Goal: Book appointment/travel/reservation

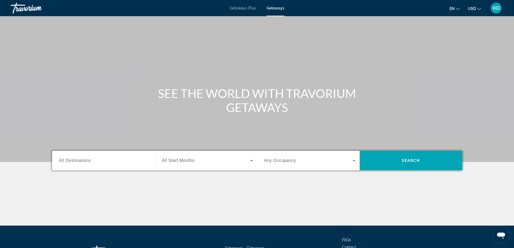
drag, startPoint x: 0, startPoint y: 0, endPoint x: 377, endPoint y: 53, distance: 380.3
click at [377, 53] on div "Main content" at bounding box center [257, 81] width 514 height 162
click at [27, 5] on div "Travorium" at bounding box center [38, 8] width 54 height 14
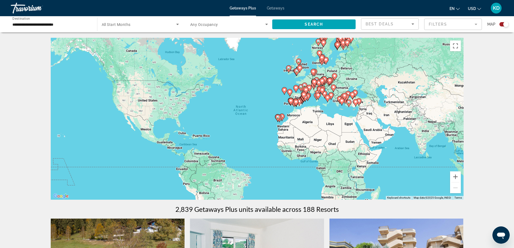
click at [308, 80] on div "To activate drag with keyboard, press Alt + Enter. Once in keyboard drag state,…" at bounding box center [257, 119] width 413 height 162
click at [308, 85] on gmp-advanced-marker "Main content" at bounding box center [309, 89] width 5 height 8
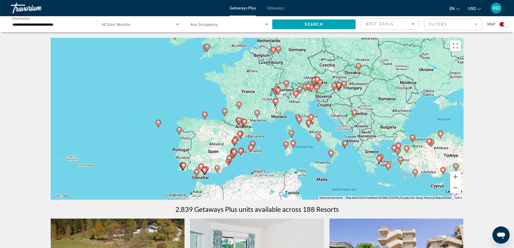
click at [256, 94] on div "To activate drag with keyboard, press Alt + Enter. Once in keyboard drag state,…" at bounding box center [257, 119] width 413 height 162
click at [248, 97] on div "To activate drag with keyboard, press Alt + Enter. Once in keyboard drag state,…" at bounding box center [257, 119] width 413 height 162
click at [258, 112] on image "Main content" at bounding box center [257, 112] width 3 height 3
type input "**********"
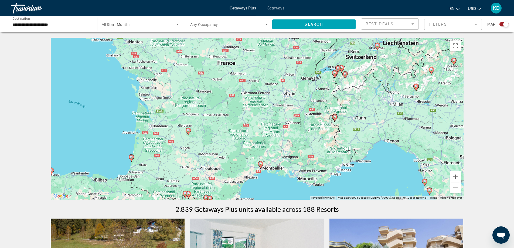
drag, startPoint x: 318, startPoint y: 58, endPoint x: 321, endPoint y: 114, distance: 55.4
click at [321, 114] on div "To activate drag with keyboard, press Alt + Enter. Once in keyboard drag state,…" at bounding box center [257, 119] width 413 height 162
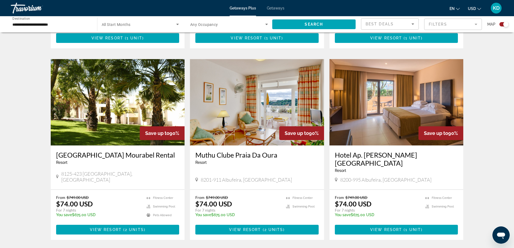
scroll to position [351, 0]
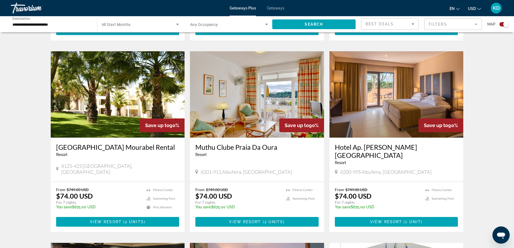
click at [130, 107] on img "Main content" at bounding box center [118, 94] width 134 height 86
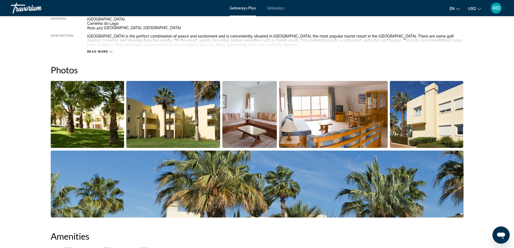
scroll to position [216, 0]
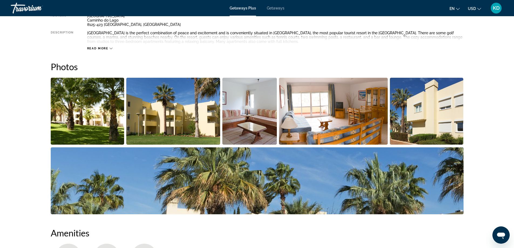
click at [195, 126] on img "Open full-screen image slider" at bounding box center [173, 111] width 94 height 67
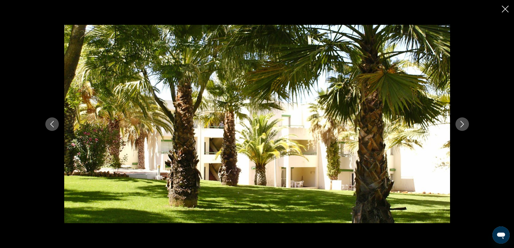
click at [461, 123] on icon "Next image" at bounding box center [462, 124] width 6 height 6
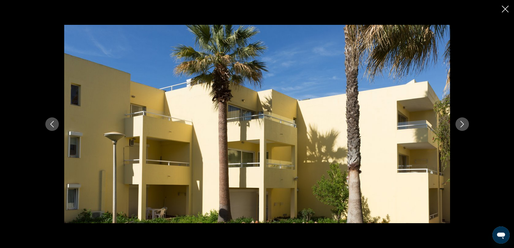
click at [461, 123] on icon "Next image" at bounding box center [462, 124] width 6 height 6
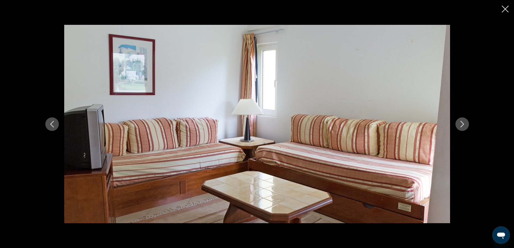
click at [461, 123] on icon "Next image" at bounding box center [462, 124] width 6 height 6
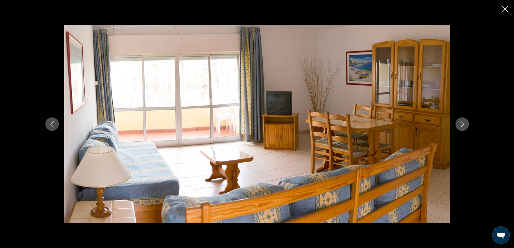
click at [461, 123] on icon "Next image" at bounding box center [462, 124] width 6 height 6
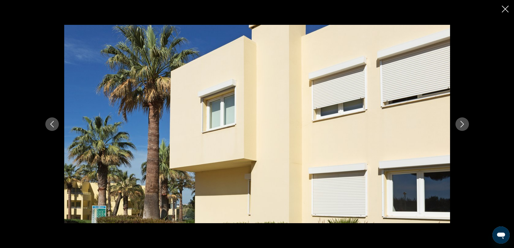
click at [461, 123] on icon "Next image" at bounding box center [462, 124] width 6 height 6
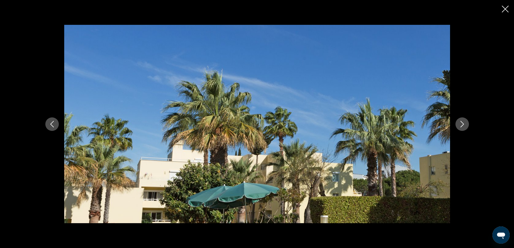
click at [504, 11] on icon "Close slideshow" at bounding box center [505, 9] width 7 height 7
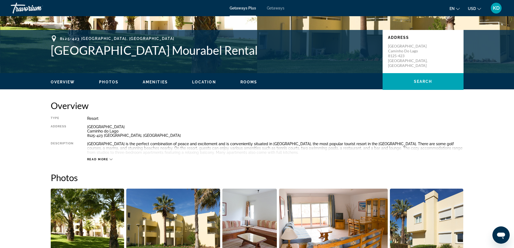
scroll to position [86, 0]
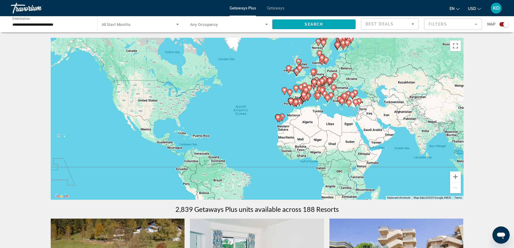
click at [302, 96] on icon "Main content" at bounding box center [303, 95] width 5 height 7
type input "**********"
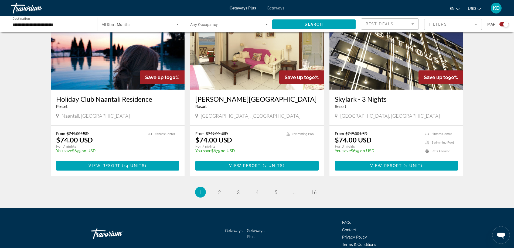
scroll to position [793, 0]
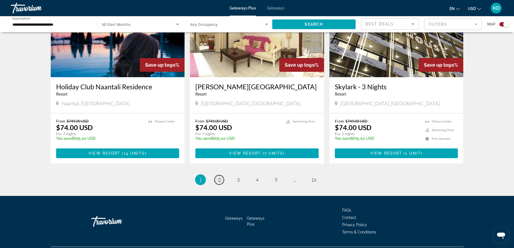
click at [217, 175] on link "page 2" at bounding box center [219, 179] width 9 height 9
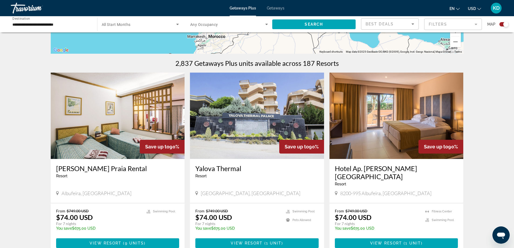
scroll to position [162, 0]
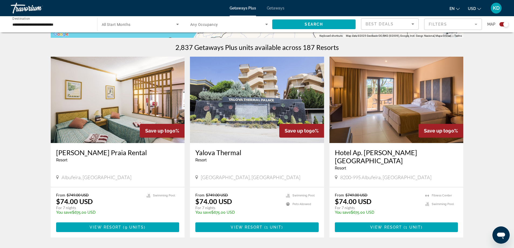
click at [411, 92] on img "Main content" at bounding box center [397, 100] width 134 height 86
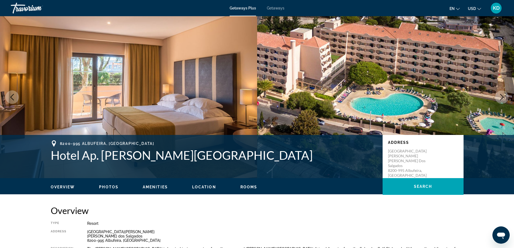
click at [501, 98] on icon "Next image" at bounding box center [502, 97] width 6 height 6
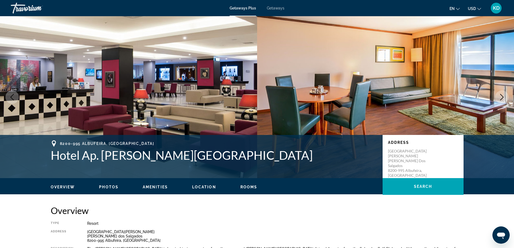
click at [501, 98] on icon "Next image" at bounding box center [502, 97] width 6 height 6
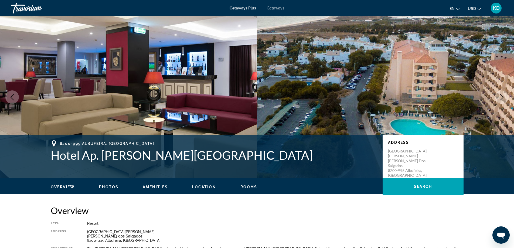
click at [501, 96] on icon "Next image" at bounding box center [502, 97] width 6 height 6
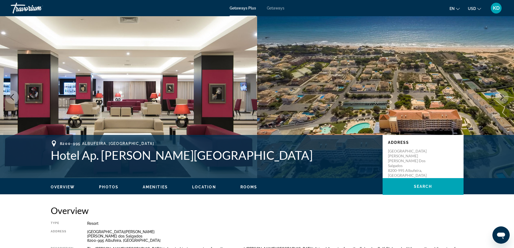
click at [501, 96] on icon "Next image" at bounding box center [502, 97] width 6 height 6
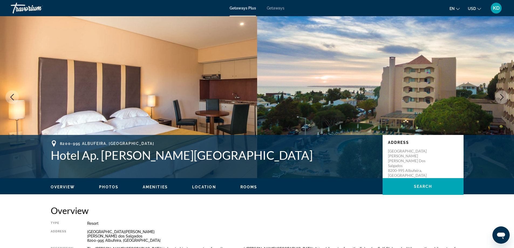
click at [501, 96] on icon "Next image" at bounding box center [502, 97] width 6 height 6
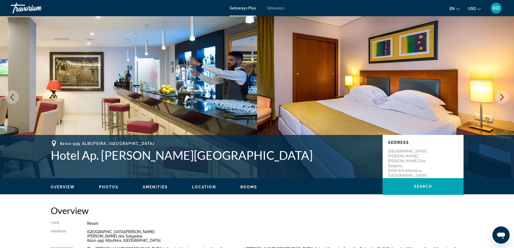
click at [501, 96] on icon "Next image" at bounding box center [502, 97] width 6 height 6
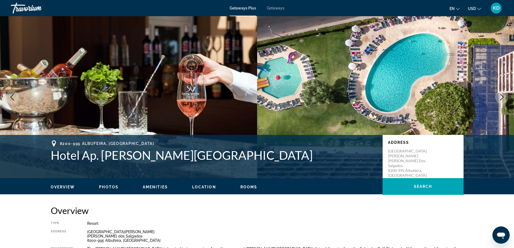
click at [501, 96] on icon "Next image" at bounding box center [502, 97] width 6 height 6
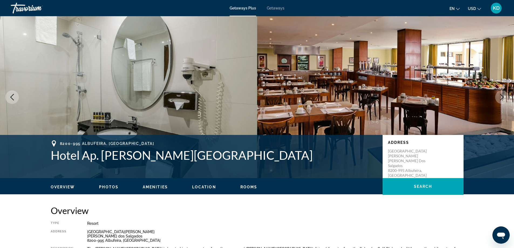
click at [501, 96] on icon "Next image" at bounding box center [502, 97] width 6 height 6
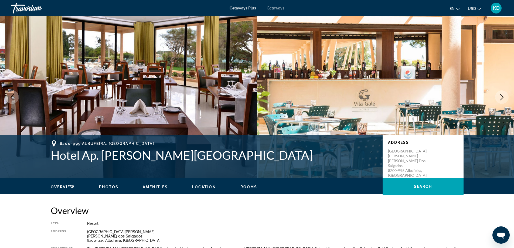
click at [501, 96] on icon "Next image" at bounding box center [502, 97] width 6 height 6
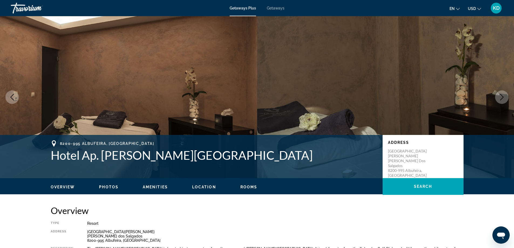
click at [501, 96] on icon "Next image" at bounding box center [502, 97] width 6 height 6
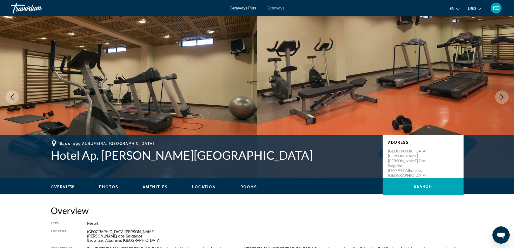
click at [501, 96] on icon "Next image" at bounding box center [502, 97] width 6 height 6
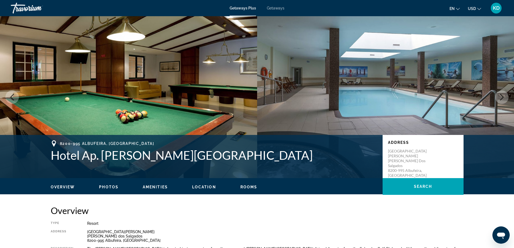
click at [501, 96] on icon "Next image" at bounding box center [502, 97] width 6 height 6
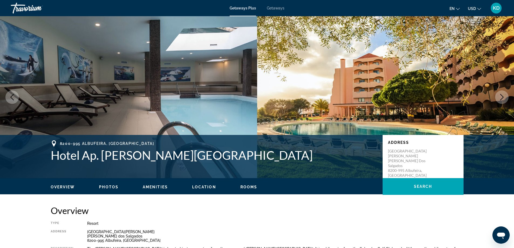
click at [501, 96] on icon "Next image" at bounding box center [502, 97] width 6 height 6
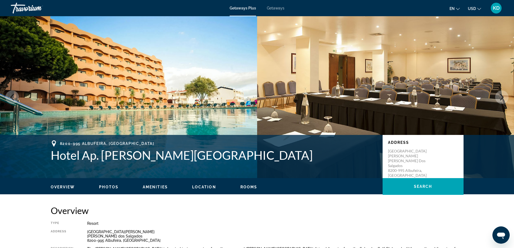
click at [501, 94] on icon "Next image" at bounding box center [503, 97] width 4 height 6
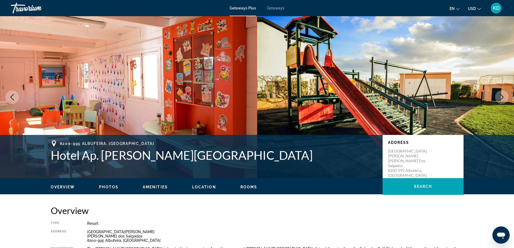
click at [501, 94] on icon "Next image" at bounding box center [503, 97] width 4 height 6
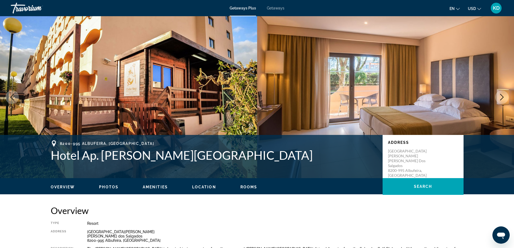
click at [501, 94] on icon "Next image" at bounding box center [503, 97] width 4 height 6
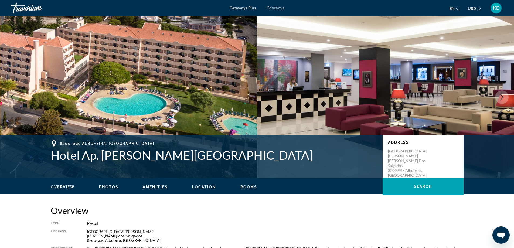
click at [501, 94] on icon "Next image" at bounding box center [503, 97] width 4 height 6
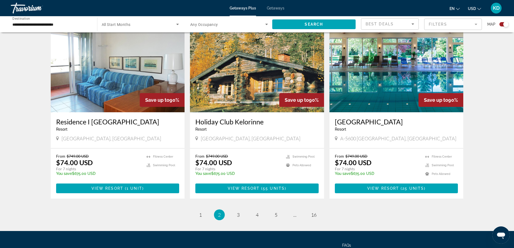
scroll to position [783, 0]
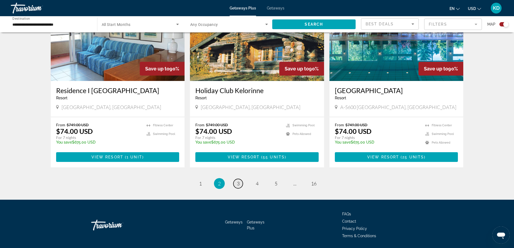
click at [237, 181] on span "3" at bounding box center [238, 184] width 3 height 6
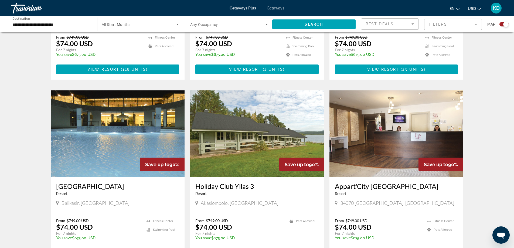
scroll to position [351, 0]
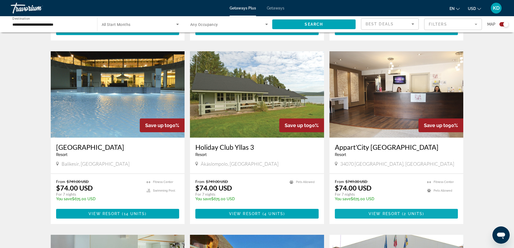
click at [361, 211] on span "Main content" at bounding box center [396, 213] width 123 height 13
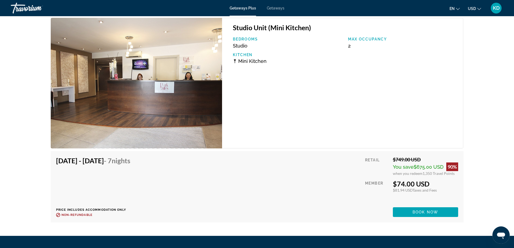
scroll to position [827, 0]
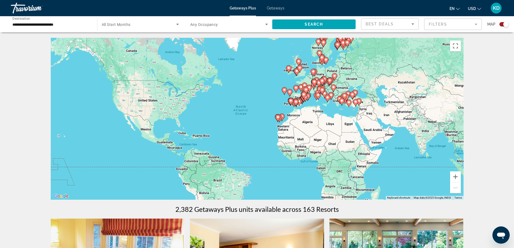
click at [34, 9] on div "Travorium" at bounding box center [38, 8] width 54 height 14
